Goal: Navigation & Orientation: Understand site structure

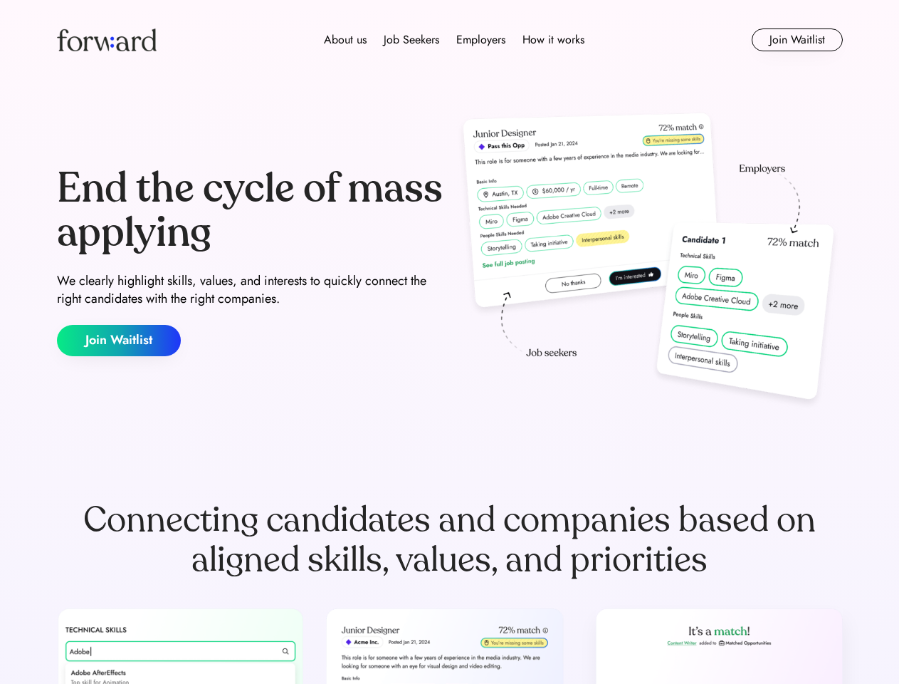
click at [449, 342] on div "End the cycle of mass applying We clearly highlight skills, values, and interes…" at bounding box center [450, 261] width 786 height 306
click at [450, 40] on div "About us Job Seekers Employers How it works" at bounding box center [454, 39] width 561 height 17
click at [107, 40] on img at bounding box center [107, 39] width 100 height 23
click at [454, 40] on div "About us Job Seekers Employers How it works" at bounding box center [454, 39] width 561 height 17
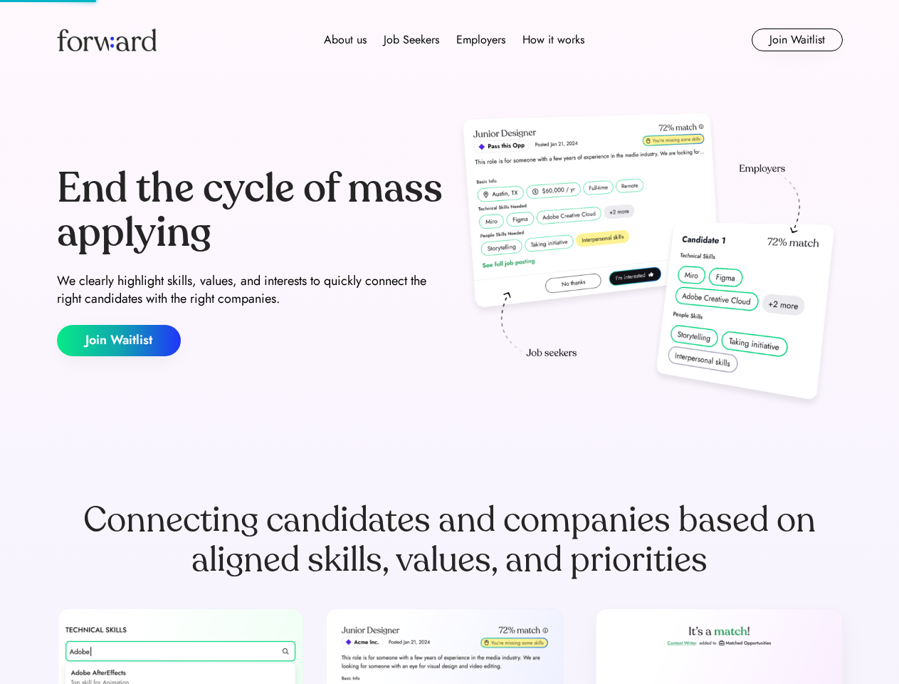
click at [345, 40] on div "About us" at bounding box center [345, 39] width 43 height 17
click at [412, 40] on div "Job Seekers" at bounding box center [412, 39] width 56 height 17
click at [481, 40] on div "Employers" at bounding box center [480, 39] width 49 height 17
click at [553, 40] on div "How it works" at bounding box center [554, 39] width 62 height 17
click at [797, 40] on button "Join Waitlist" at bounding box center [797, 39] width 91 height 23
